Goal: Ask a question

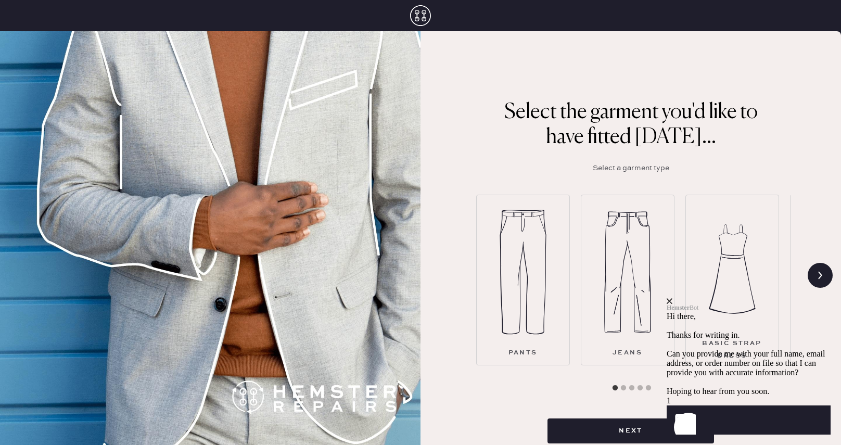
click at [696, 413] on icon "Launch Front Chat" at bounding box center [681, 420] width 29 height 29
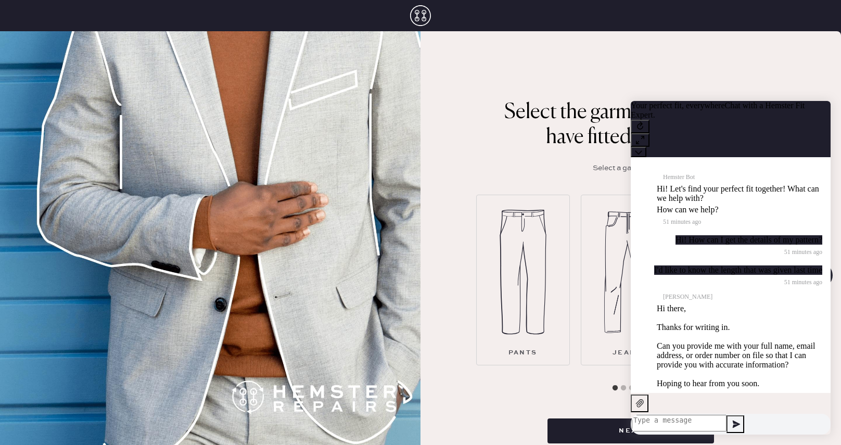
scroll to position [80, 0]
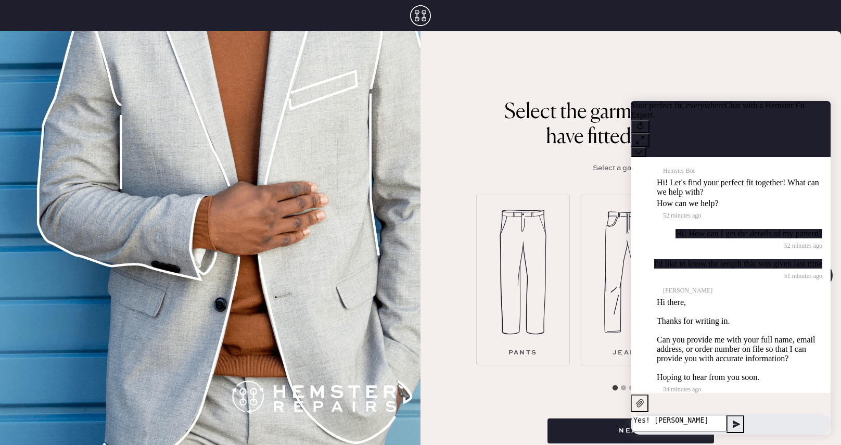
click at [672, 420] on textarea "Yes! [PERSON_NAME]" at bounding box center [679, 423] width 95 height 17
click at [727, 418] on textarea "Yes! [PERSON_NAME]" at bounding box center [679, 423] width 95 height 17
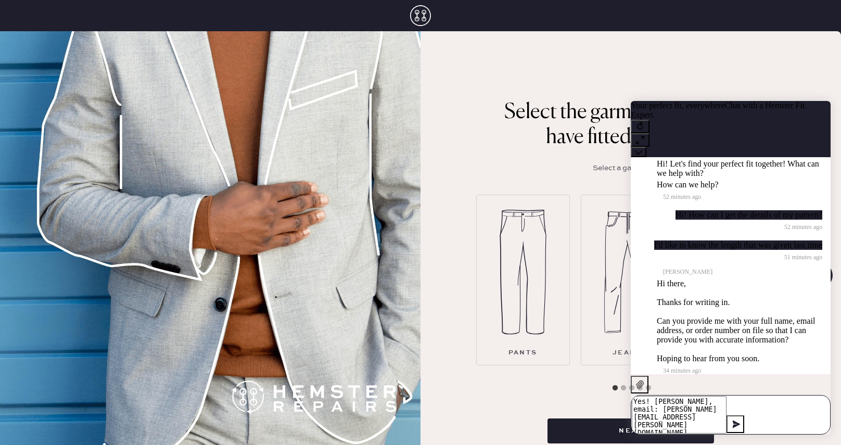
paste textarea "53508"
click at [646, 396] on textarea "Yes! [PERSON_NAME], email: [PERSON_NAME][EMAIL_ADDRESS][PERSON_NAME][DOMAIN_NAM…" at bounding box center [679, 414] width 95 height 37
click at [675, 401] on textarea "Hi, yes! [PERSON_NAME], email: [PERSON_NAME][EMAIL_ADDRESS][PERSON_NAME][DOMAIN…" at bounding box center [679, 414] width 95 height 37
drag, startPoint x: 672, startPoint y: 395, endPoint x: 691, endPoint y: 388, distance: 20.4
click at [673, 396] on textarea "Hi, yes! [PERSON_NAME], email: [PERSON_NAME][EMAIL_ADDRESS][PERSON_NAME][DOMAIN…" at bounding box center [679, 414] width 95 height 37
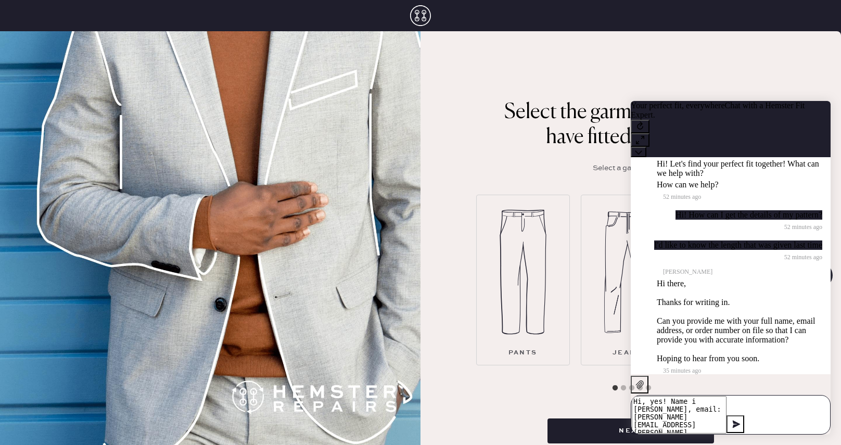
type textarea "Hi, yes! Name is [PERSON_NAME], email: [PERSON_NAME][EMAIL_ADDRESS][PERSON_NAME…"
click at [727, 407] on textarea "Hi, yes! Name is [PERSON_NAME], email: [PERSON_NAME][EMAIL_ADDRESS][PERSON_NAME…" at bounding box center [679, 414] width 95 height 37
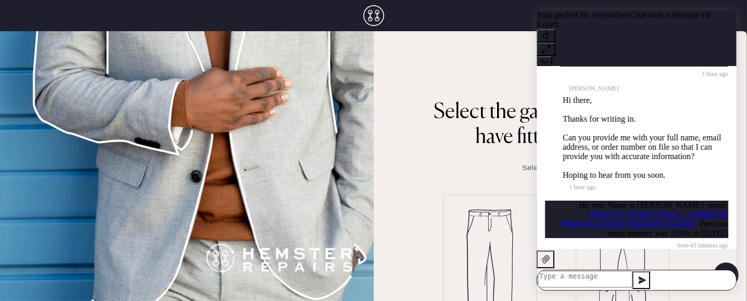
scroll to position [203, 0]
